Goal: Task Accomplishment & Management: Use online tool/utility

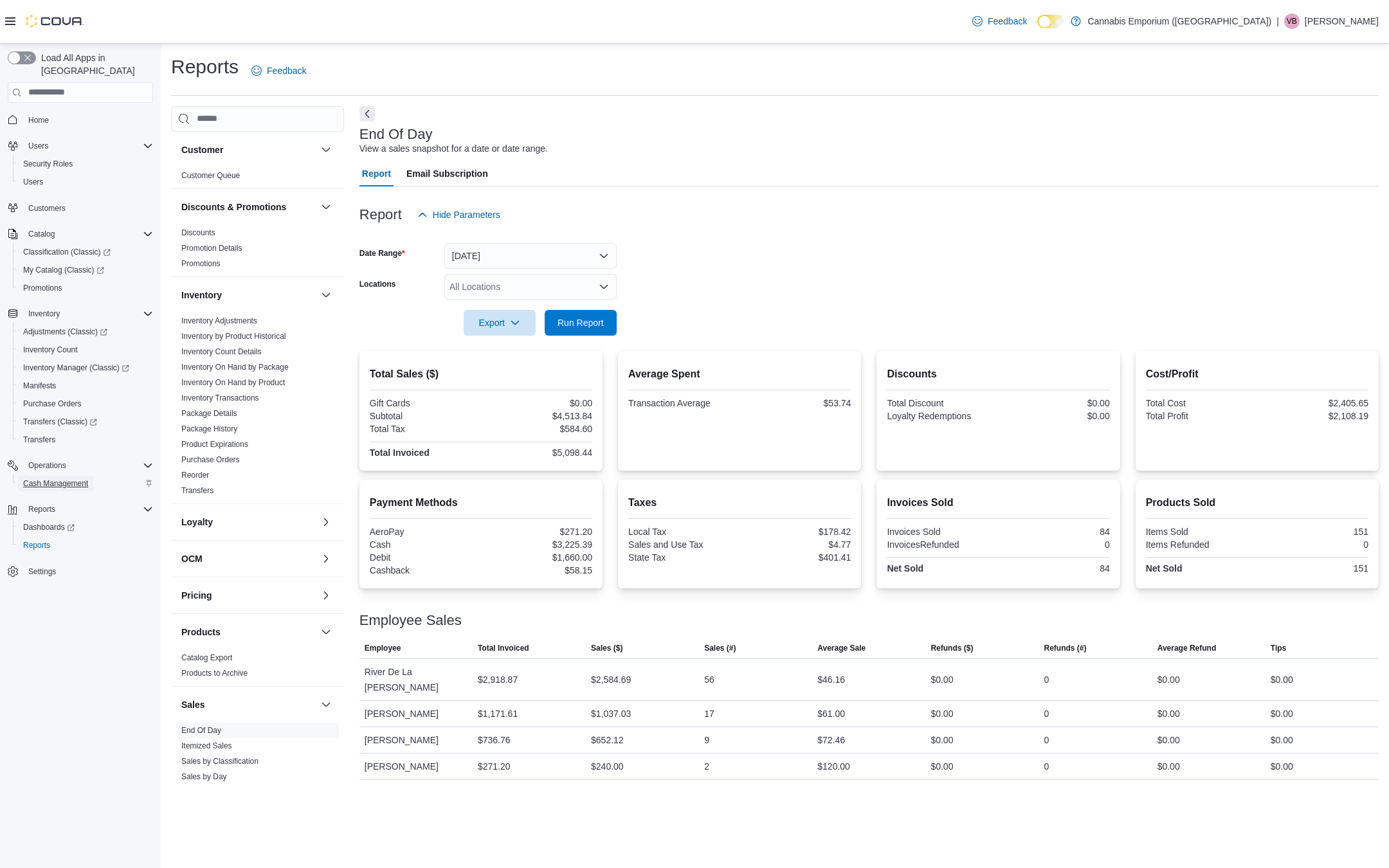
click at [78, 479] on span "Cash Management" at bounding box center [55, 483] width 65 height 10
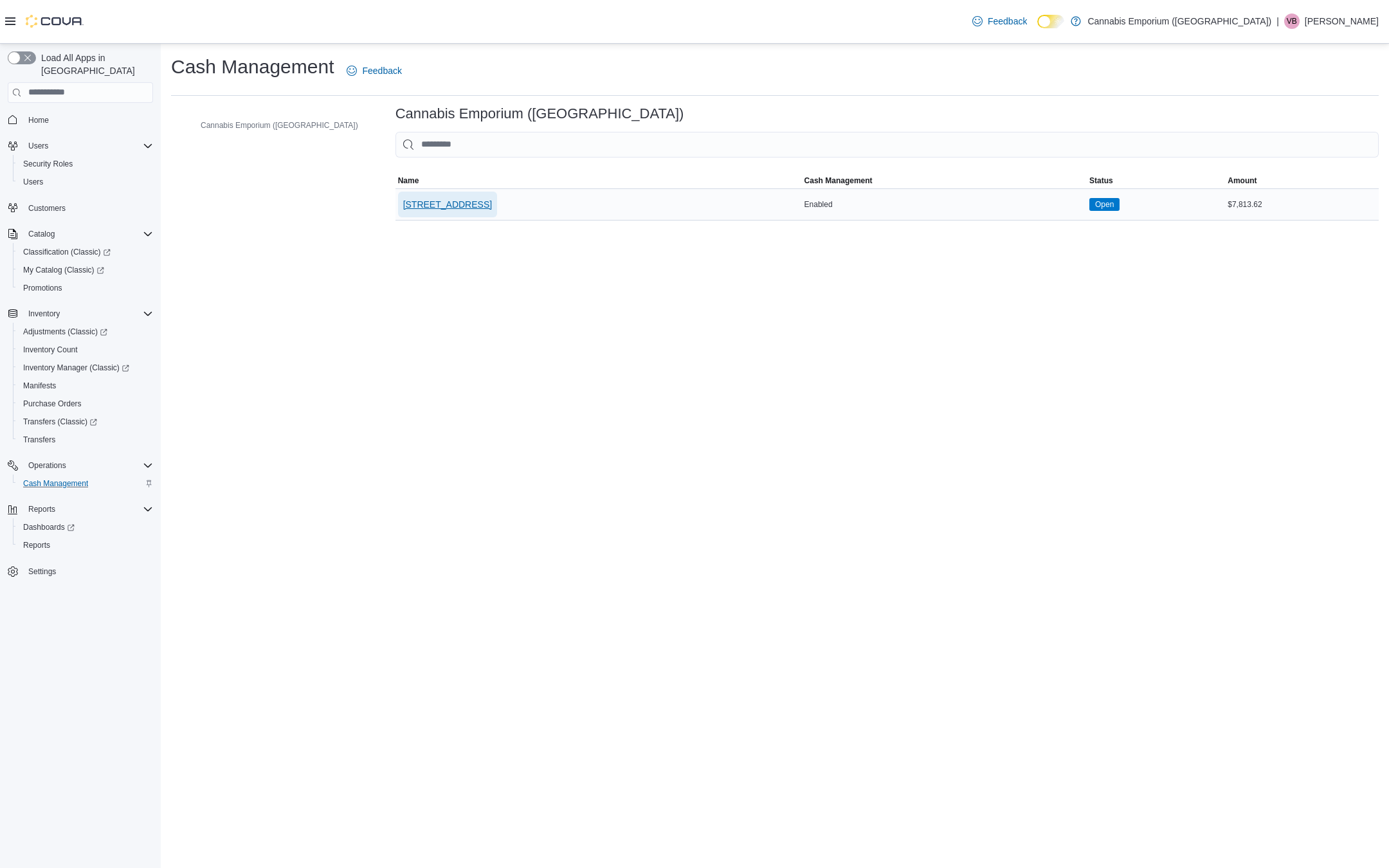
click at [411, 210] on span "[STREET_ADDRESS]" at bounding box center [447, 204] width 89 height 13
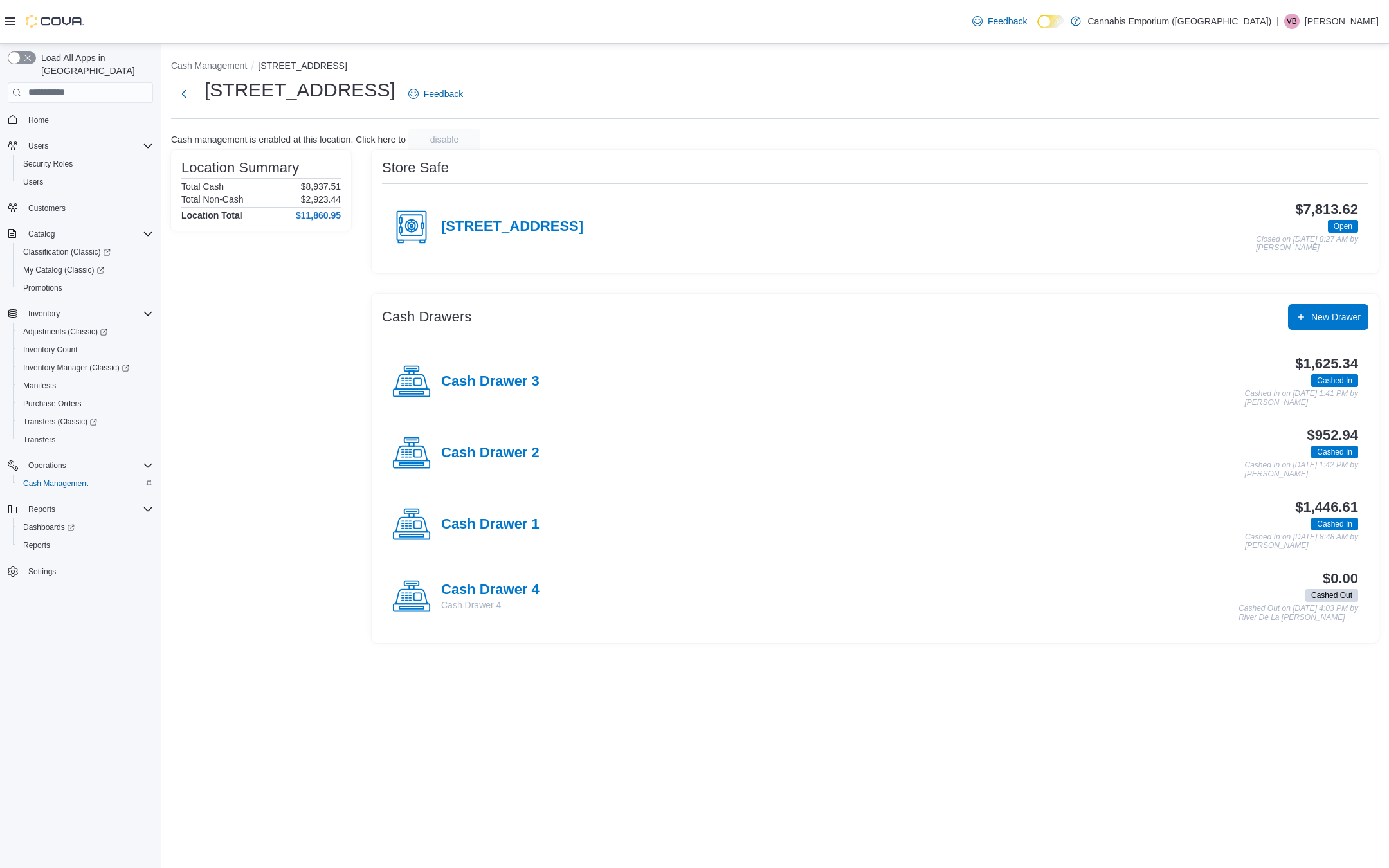
click at [496, 577] on div "Cash Drawer 4 Cash Drawer 4" at bounding box center [466, 596] width 147 height 39
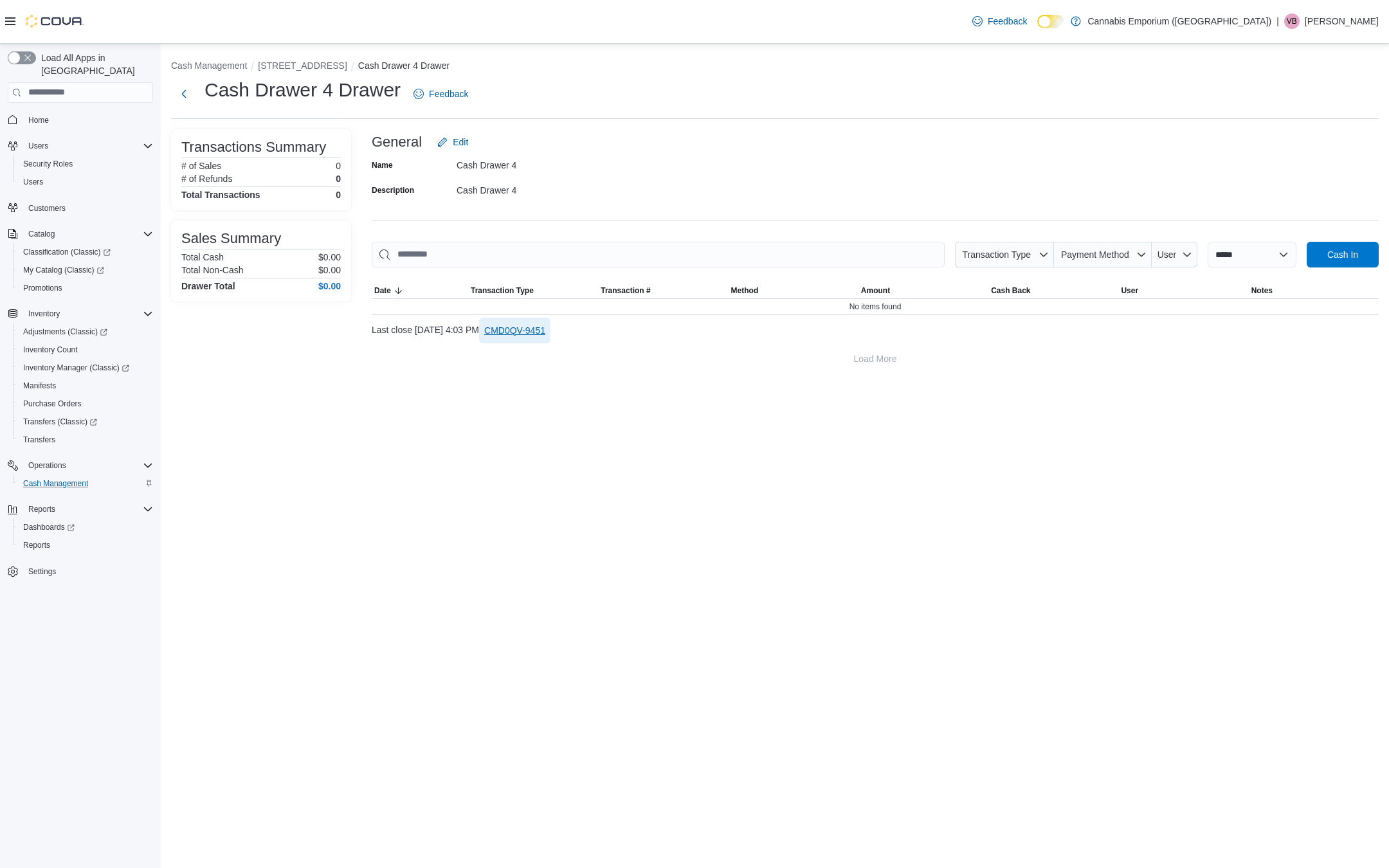
click at [545, 318] on span "CMD0QV-9451" at bounding box center [515, 331] width 61 height 26
